Goal: Information Seeking & Learning: Find specific fact

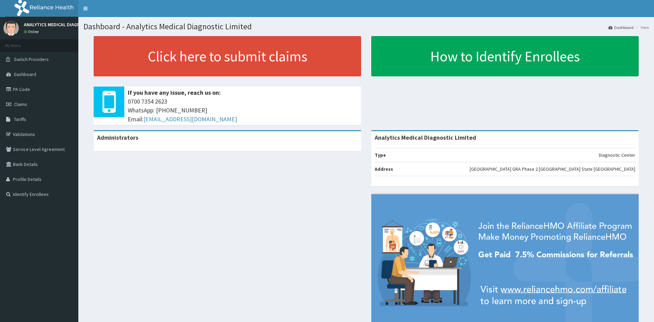
click at [19, 90] on link "PA Code" at bounding box center [39, 89] width 78 height 15
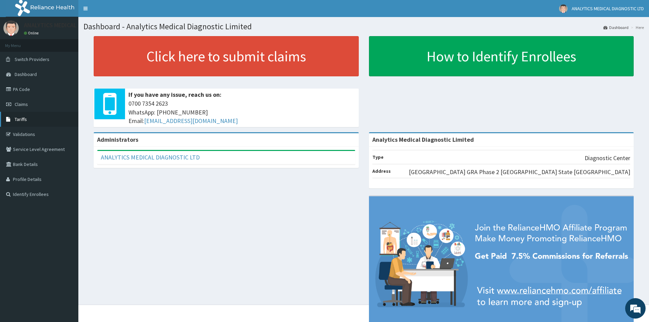
click at [27, 123] on link "Tariffs" at bounding box center [39, 119] width 78 height 15
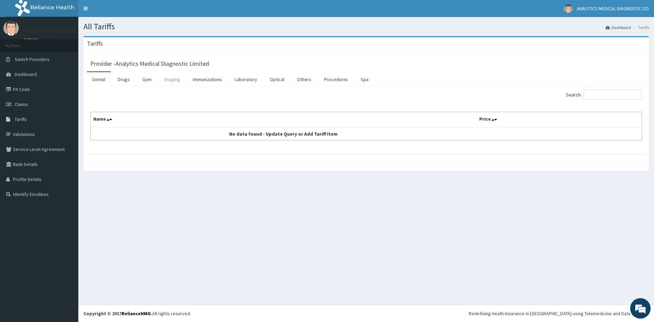
click at [168, 78] on link "Imaging" at bounding box center [172, 79] width 27 height 14
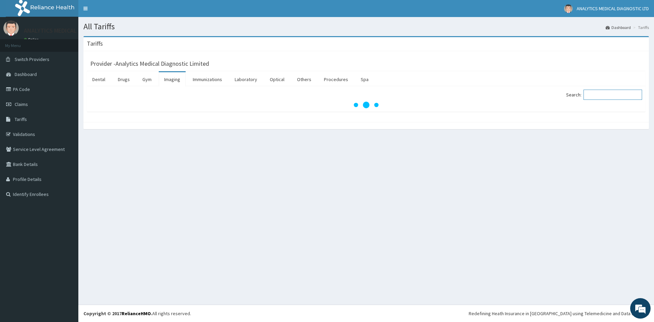
click at [608, 93] on input "Search:" at bounding box center [613, 95] width 59 height 10
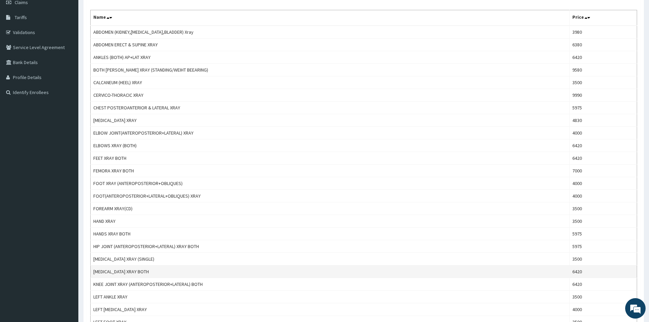
scroll to position [102, 0]
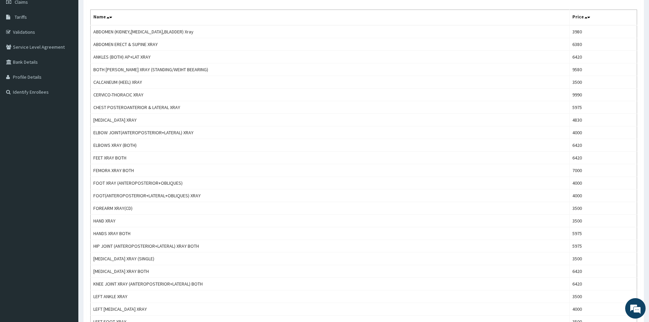
type input "XRAY"
